Goal: Task Accomplishment & Management: Manage account settings

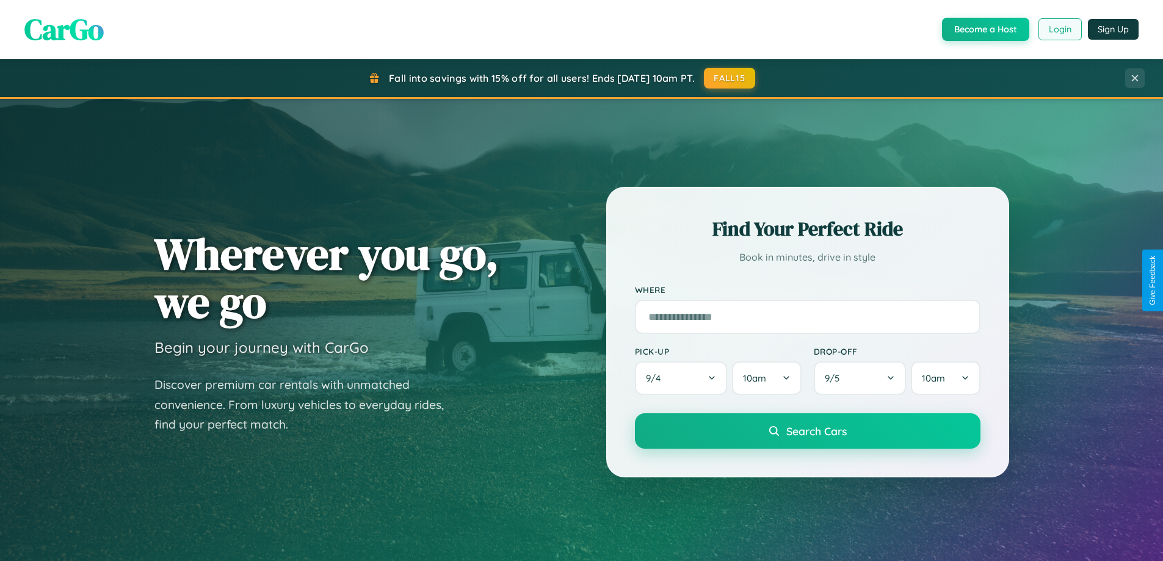
click at [1060, 29] on button "Login" at bounding box center [1060, 29] width 43 height 22
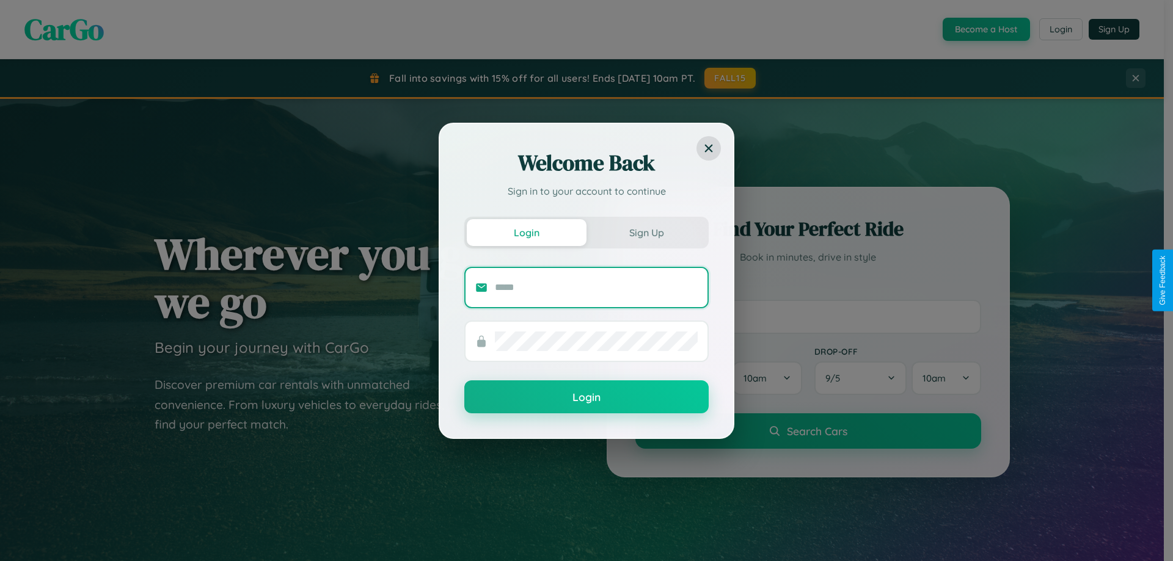
click at [596, 287] on input "text" at bounding box center [596, 288] width 203 height 20
type input "**********"
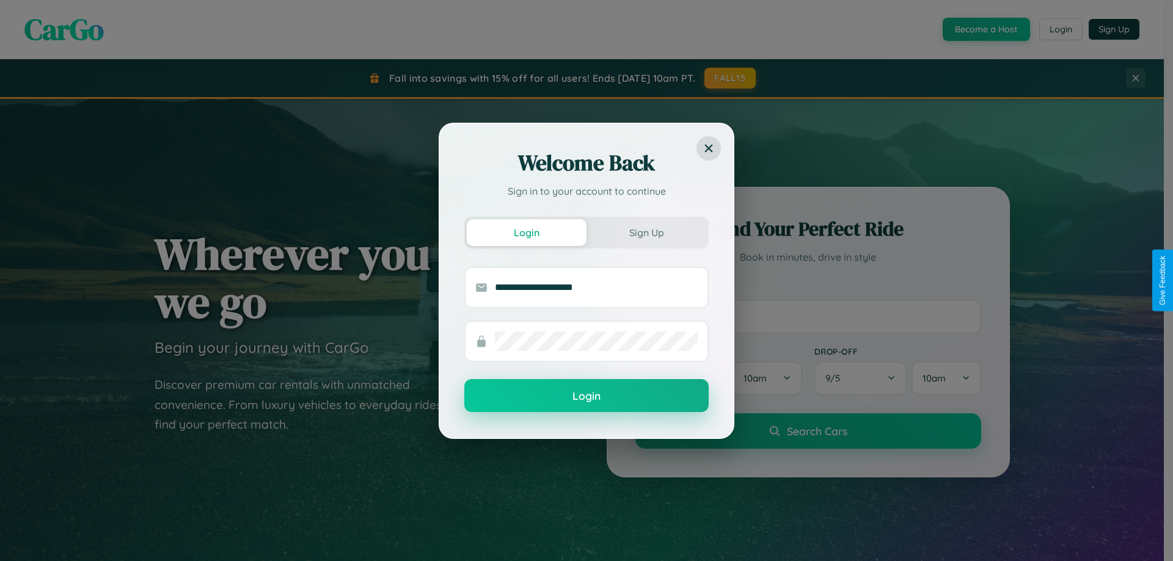
click at [586, 396] on button "Login" at bounding box center [586, 395] width 244 height 33
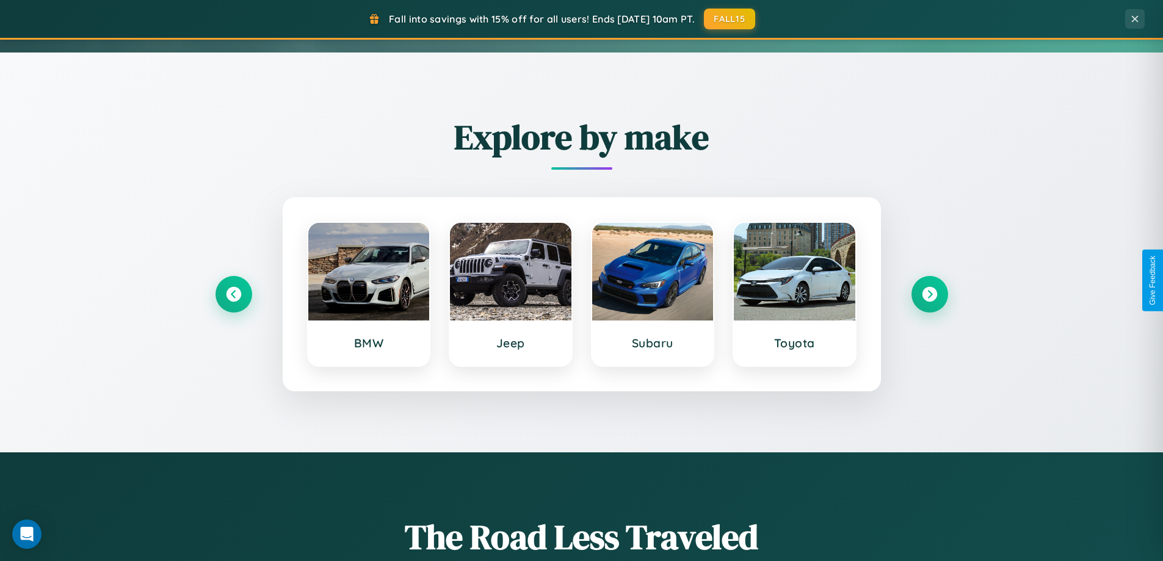
scroll to position [526, 0]
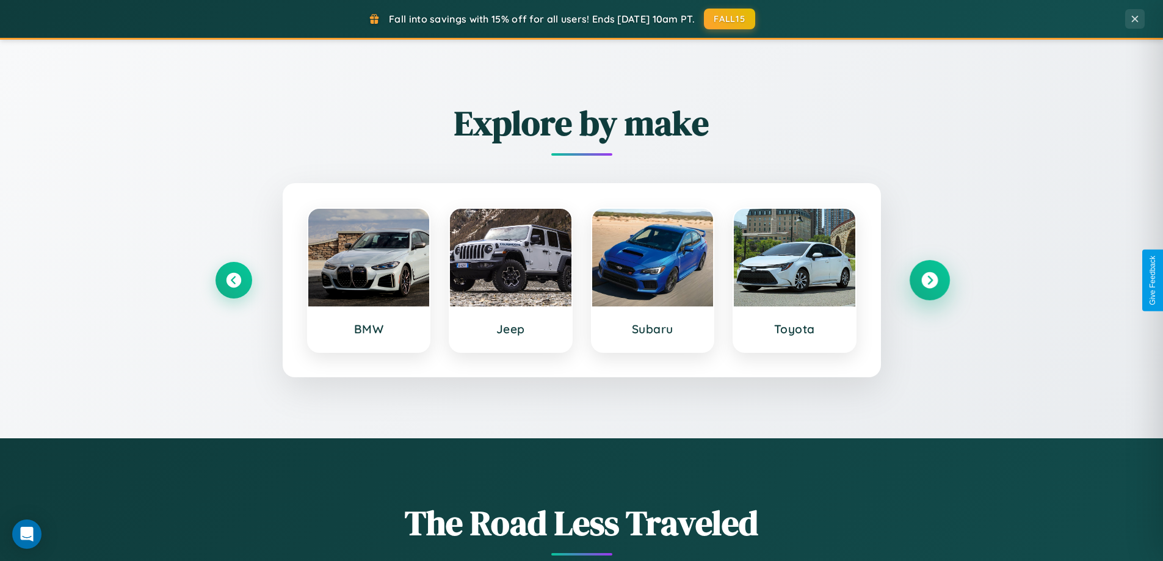
click at [929, 280] on icon at bounding box center [930, 280] width 16 height 16
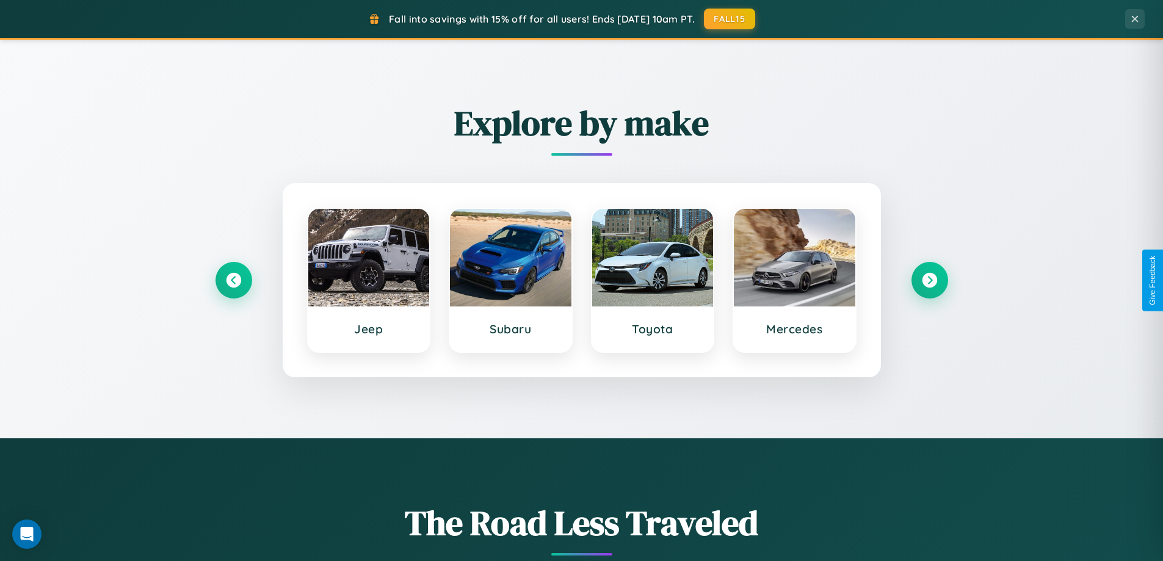
scroll to position [0, 0]
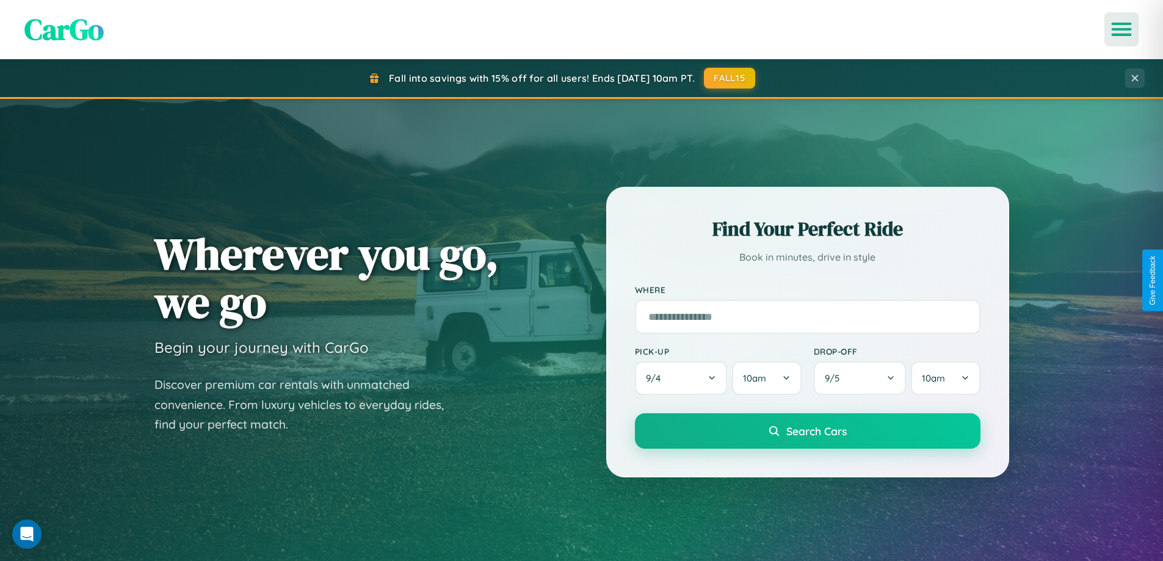
click at [1122, 29] on icon "Open menu" at bounding box center [1122, 29] width 18 height 11
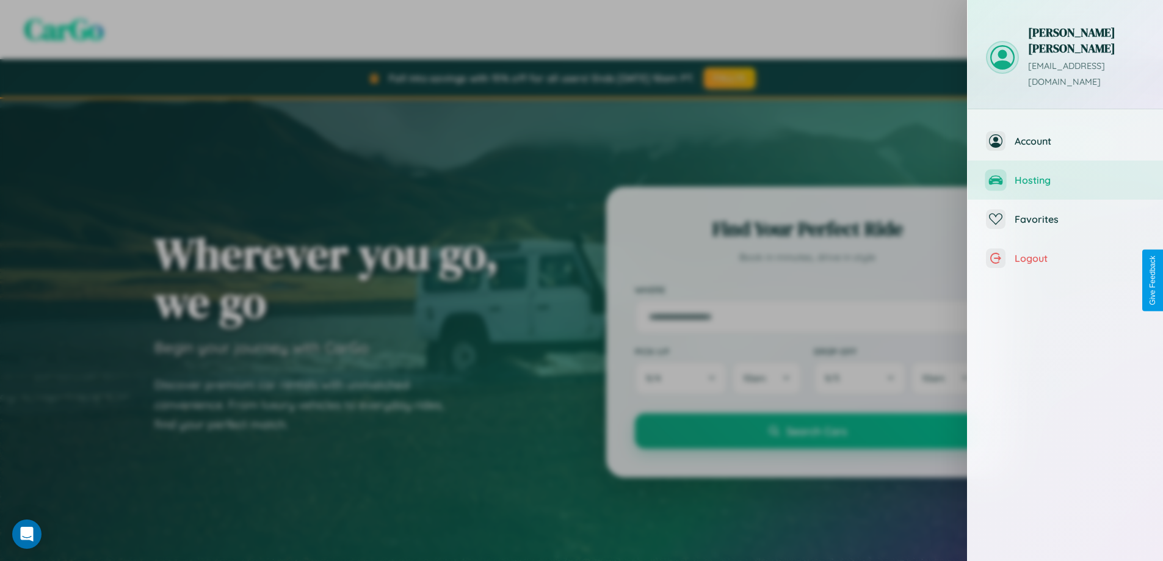
click at [1066, 174] on span "Hosting" at bounding box center [1080, 180] width 130 height 12
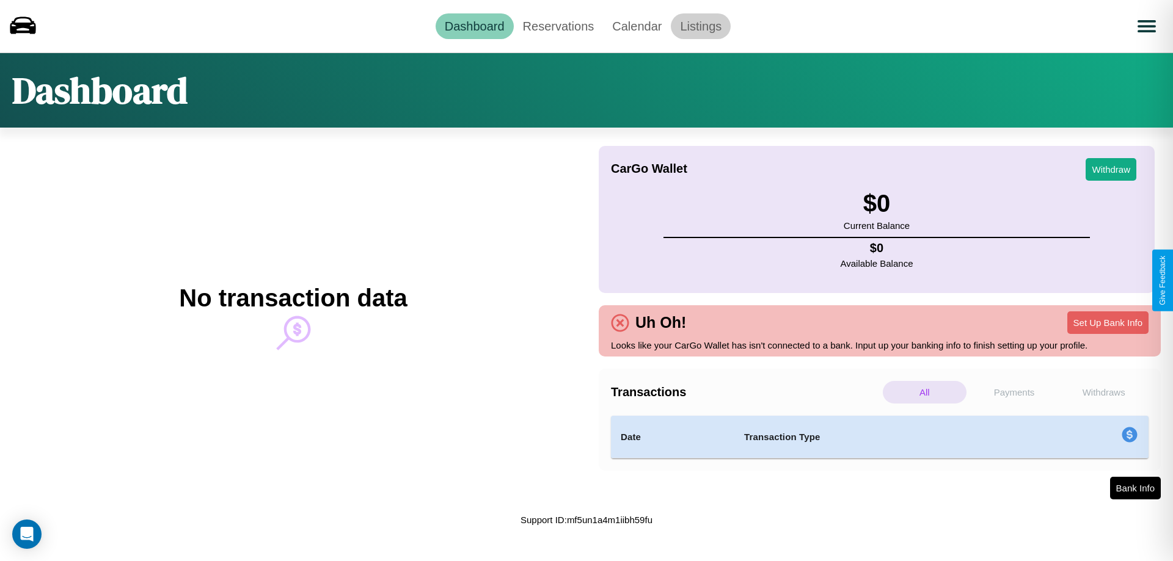
click at [700, 26] on link "Listings" at bounding box center [701, 26] width 60 height 26
